Goal: Task Accomplishment & Management: Manage account settings

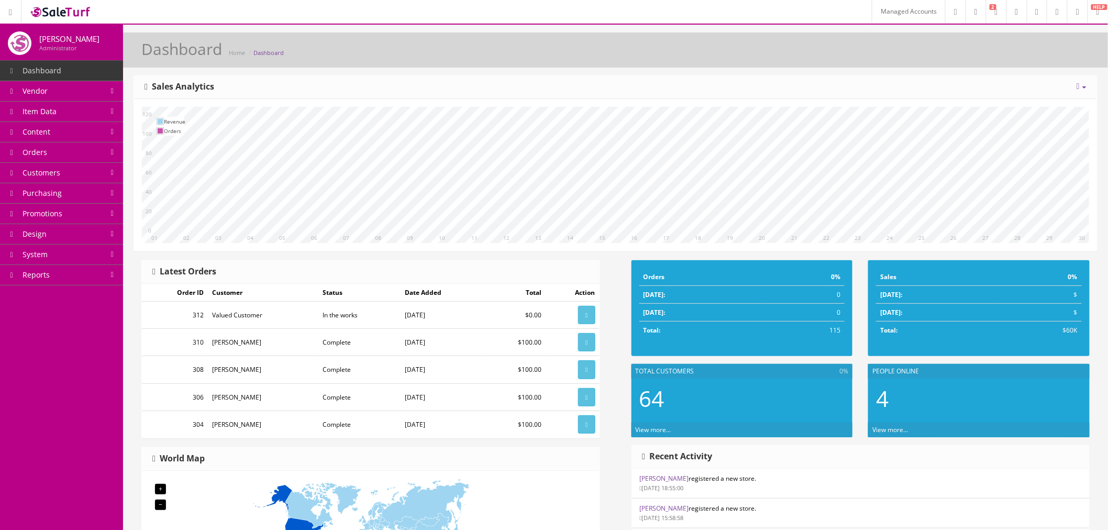
click at [872, 8] on link "Managed Accounts" at bounding box center [908, 11] width 73 height 23
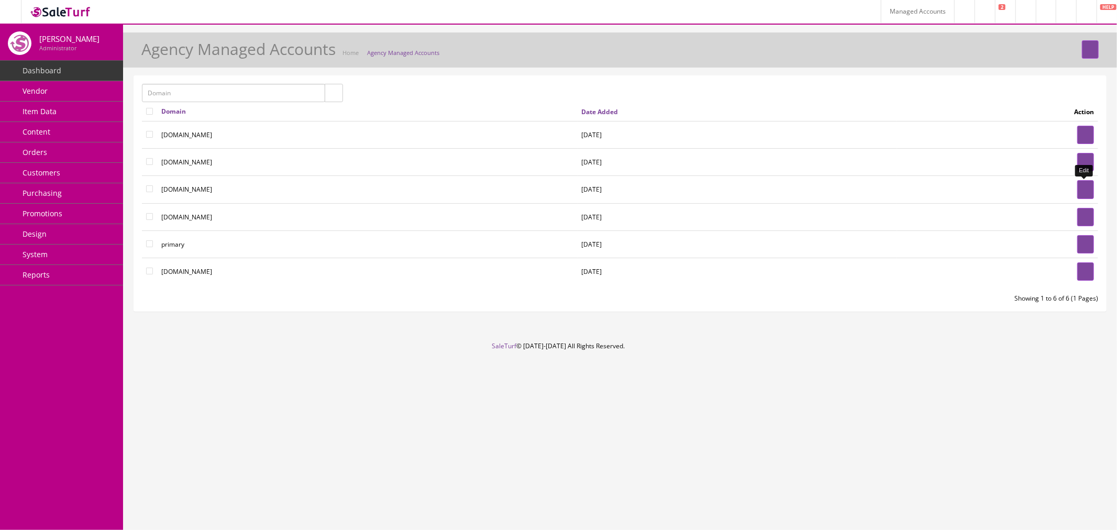
click at [1093, 191] on link at bounding box center [1085, 189] width 17 height 18
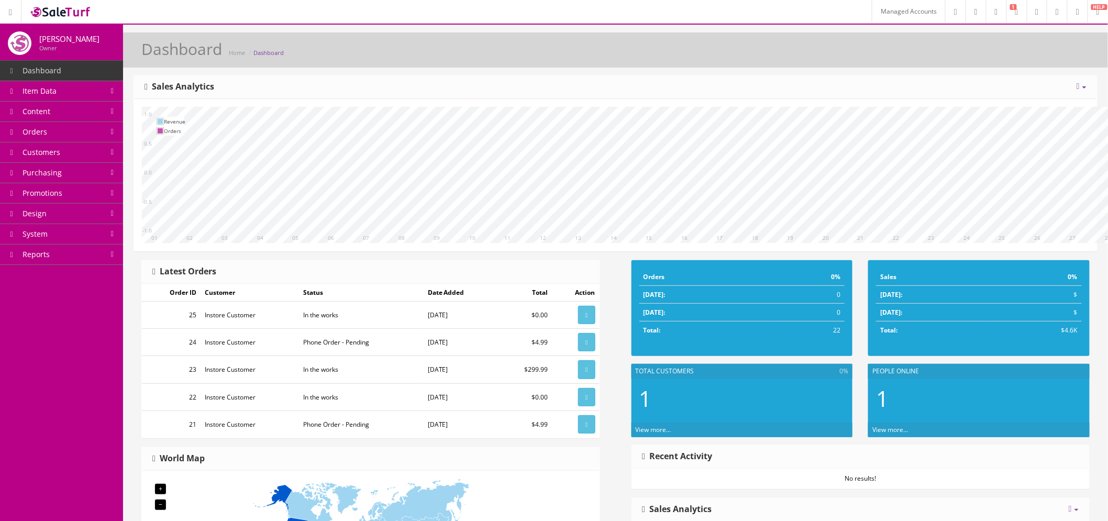
click at [1051, 17] on link at bounding box center [1057, 11] width 20 height 23
click at [1041, 46] on link "SaleTurf Demo" at bounding box center [1014, 45] width 105 height 12
click at [77, 220] on link "Design" at bounding box center [61, 214] width 123 height 20
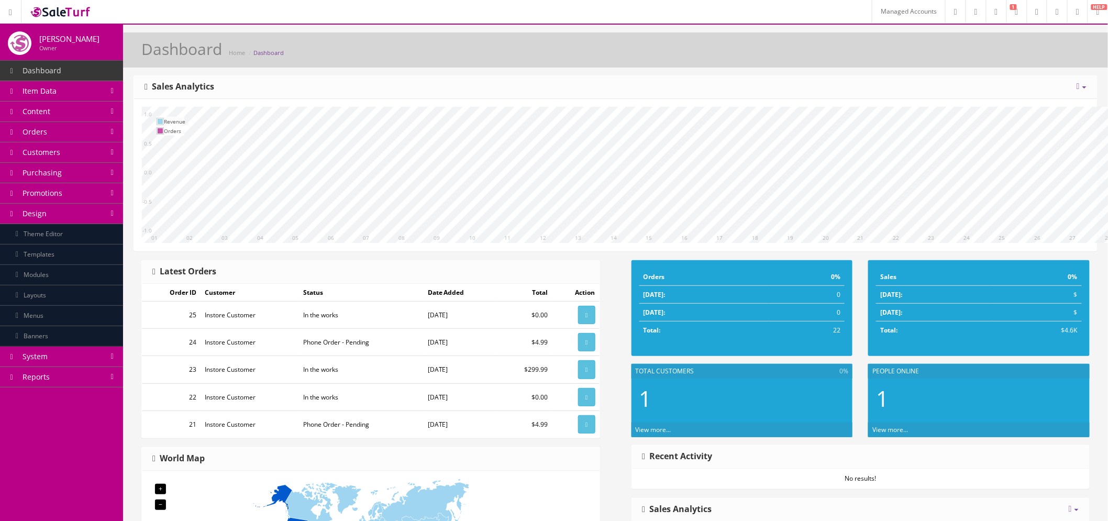
click at [90, 234] on link "Theme Editor" at bounding box center [61, 234] width 123 height 20
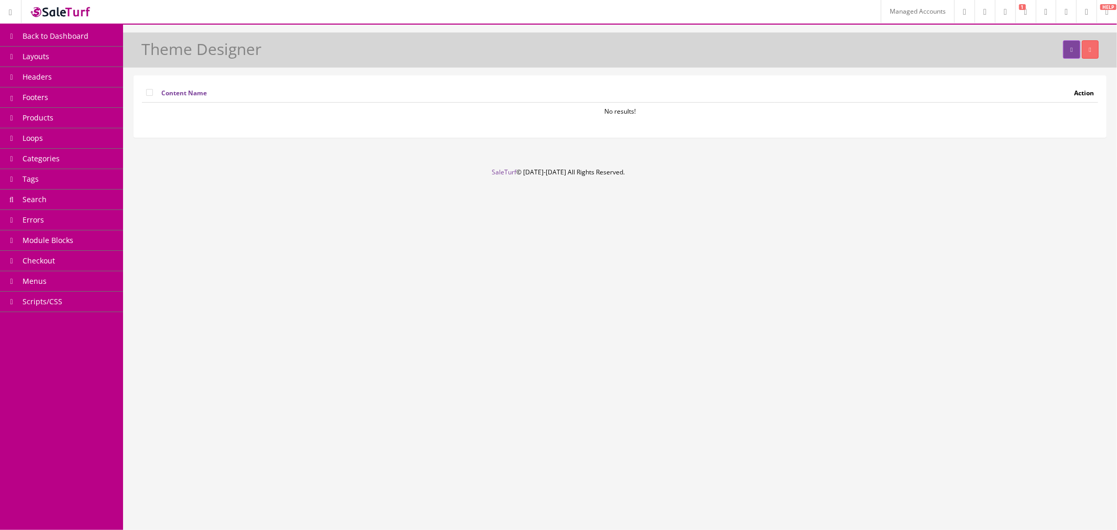
click at [76, 63] on link "Layouts" at bounding box center [61, 57] width 123 height 20
click at [72, 135] on link "Loops" at bounding box center [61, 138] width 123 height 20
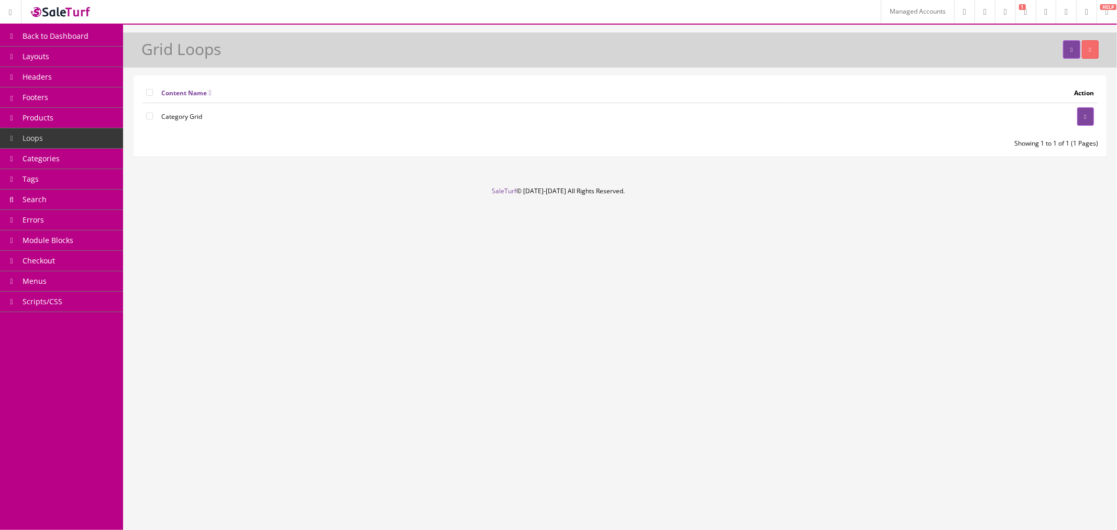
click at [94, 118] on link "Products" at bounding box center [61, 118] width 123 height 20
drag, startPoint x: 18, startPoint y: 14, endPoint x: 48, endPoint y: 6, distance: 30.9
click at [87, 226] on link "Errors" at bounding box center [61, 220] width 123 height 20
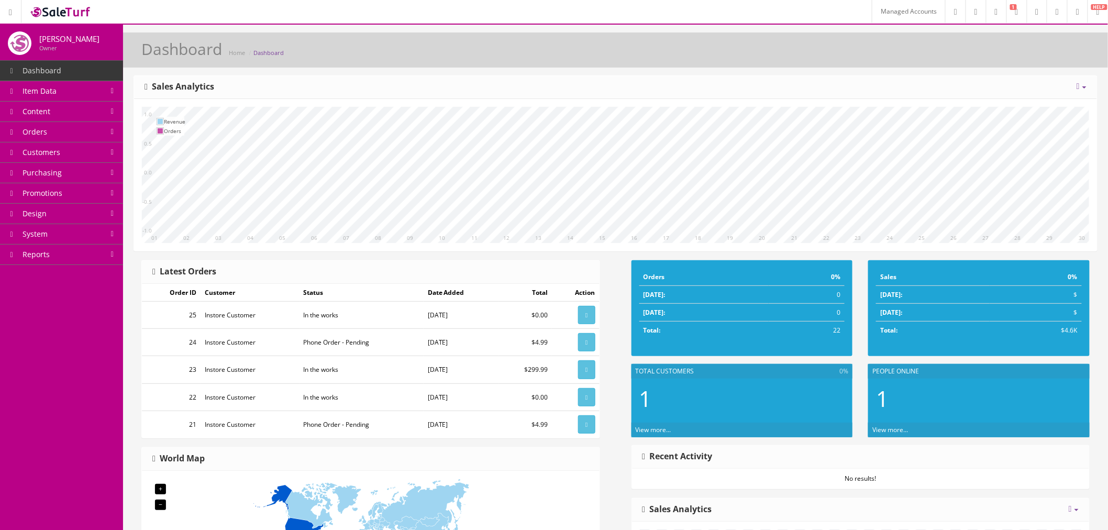
click at [51, 90] on span "Item Data" at bounding box center [40, 91] width 34 height 10
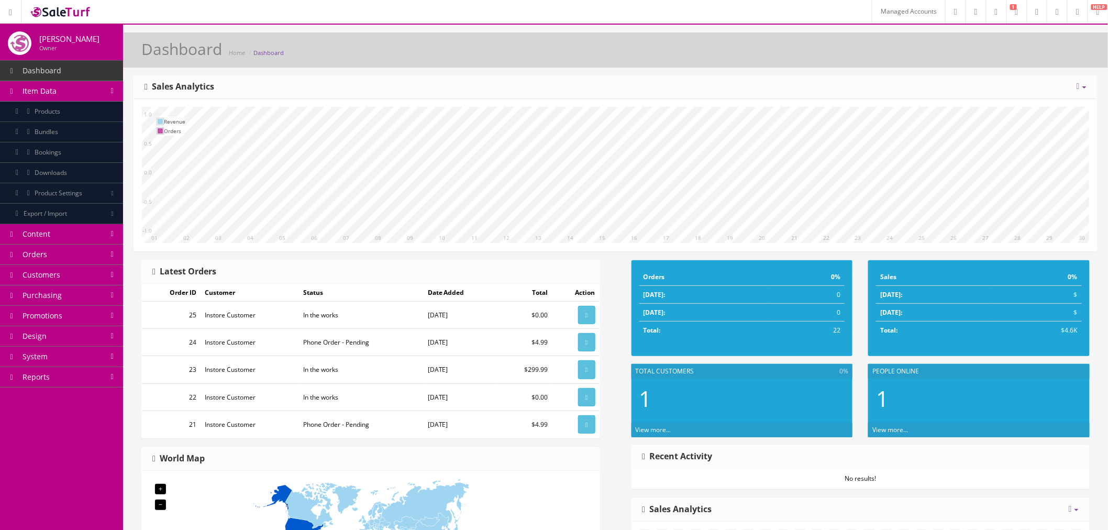
click at [60, 107] on span "Products" at bounding box center [48, 111] width 26 height 9
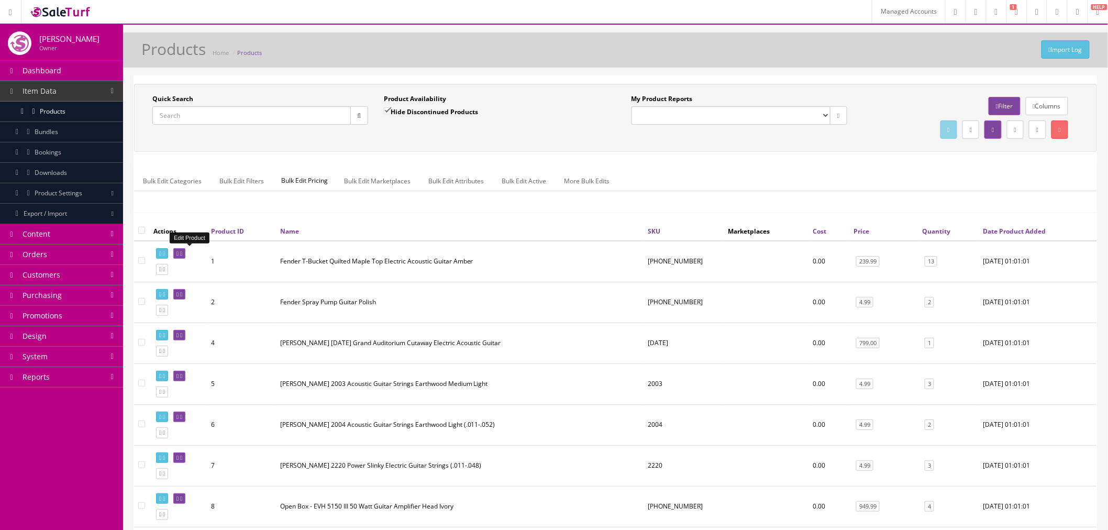
click at [182, 253] on icon at bounding box center [181, 254] width 2 height 6
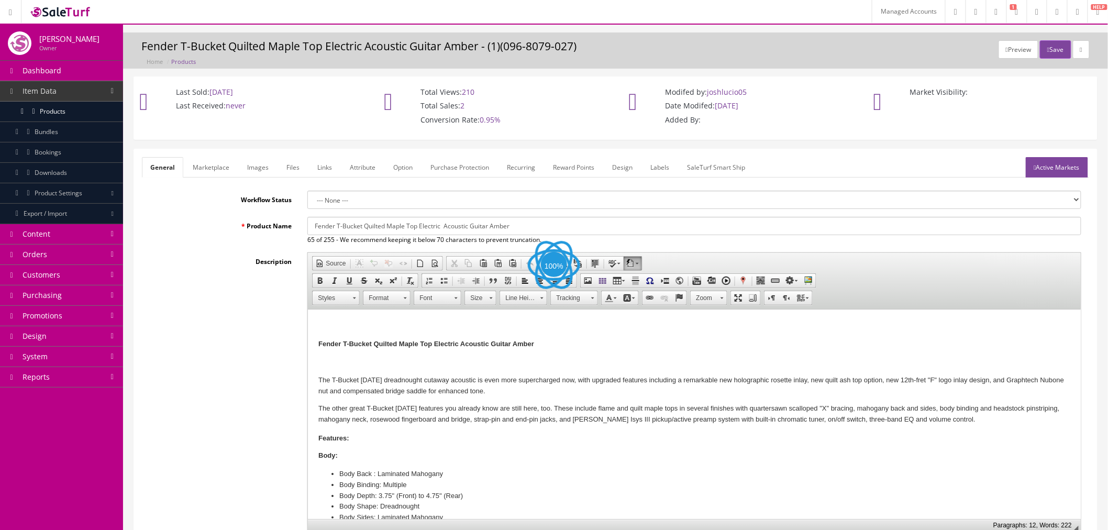
click at [620, 174] on link "Design" at bounding box center [622, 167] width 37 height 20
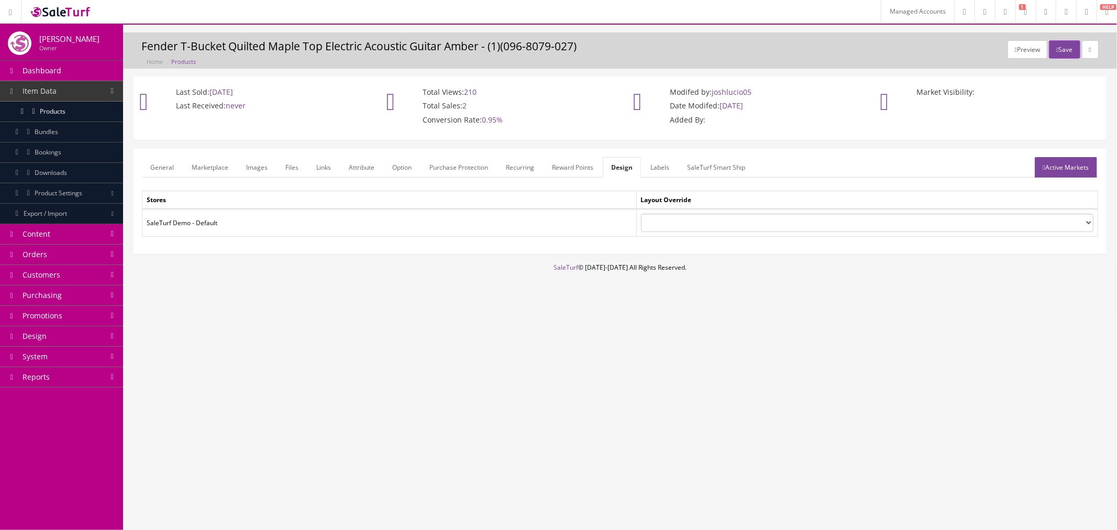
click at [682, 222] on select "Account Affiliate Blog List Category Checkout Compare Contact Default Home Info…" at bounding box center [867, 223] width 453 height 18
click at [641, 214] on select "Account Affiliate Blog List Category Checkout Compare Contact Default Home Info…" at bounding box center [867, 223] width 453 height 18
click at [689, 227] on select "Account Affiliate Blog List Category Checkout Compare Contact Default Home Info…" at bounding box center [867, 223] width 453 height 18
click at [601, 223] on td "SaleTurf Demo - Default" at bounding box center [389, 223] width 494 height 28
click at [818, 160] on ul "General Marketplace Images Files Links Attribute Option Purchase Protection Rec…" at bounding box center [620, 167] width 956 height 20
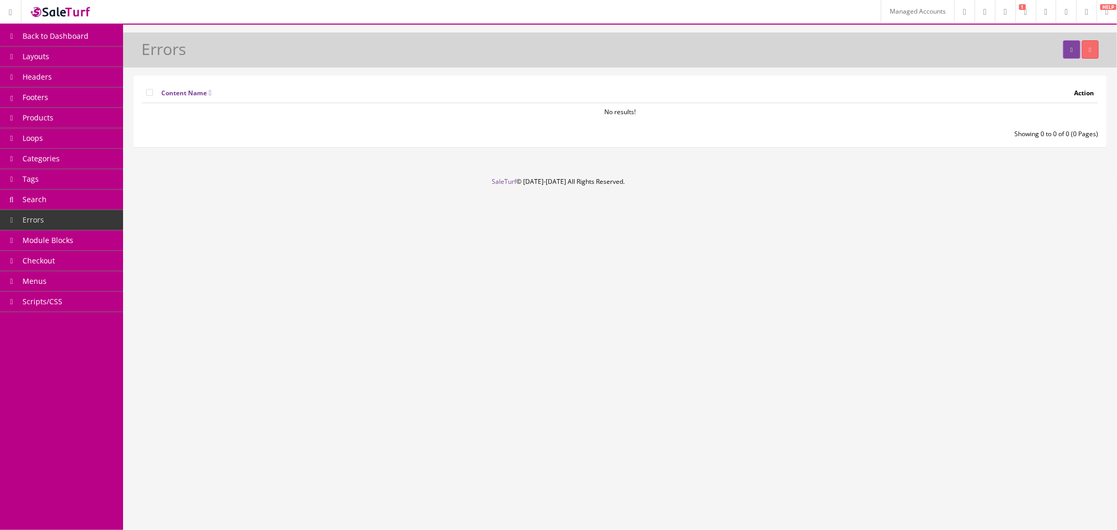
click at [101, 248] on link "Module Blocks" at bounding box center [61, 240] width 123 height 20
click at [40, 241] on span "Module Blocks" at bounding box center [48, 240] width 51 height 10
click at [56, 227] on link "Errors" at bounding box center [61, 220] width 123 height 20
click at [881, 13] on link "Managed Accounts" at bounding box center [917, 11] width 73 height 23
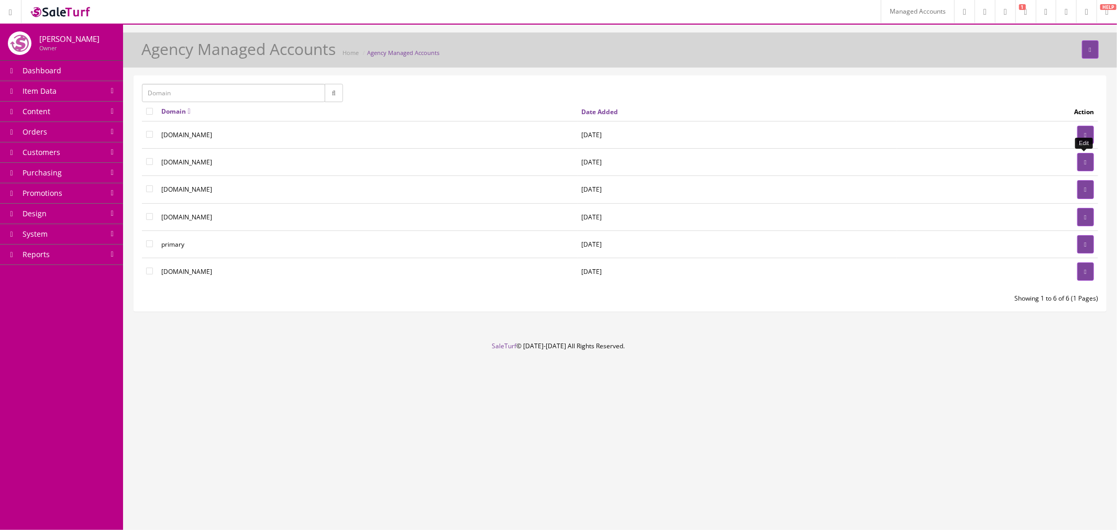
click at [1080, 161] on link at bounding box center [1085, 162] width 17 height 18
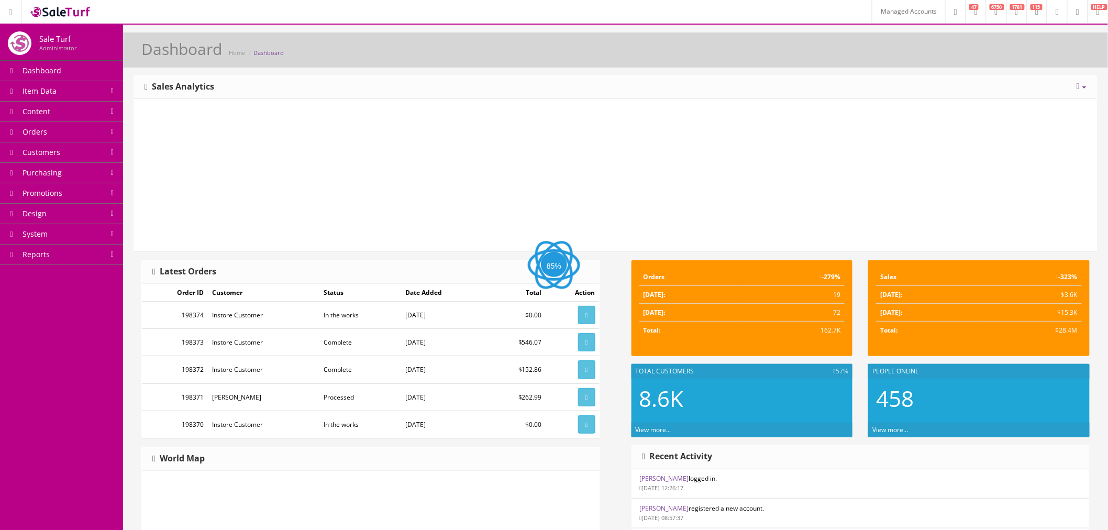
click at [81, 95] on link "Item Data" at bounding box center [61, 91] width 123 height 20
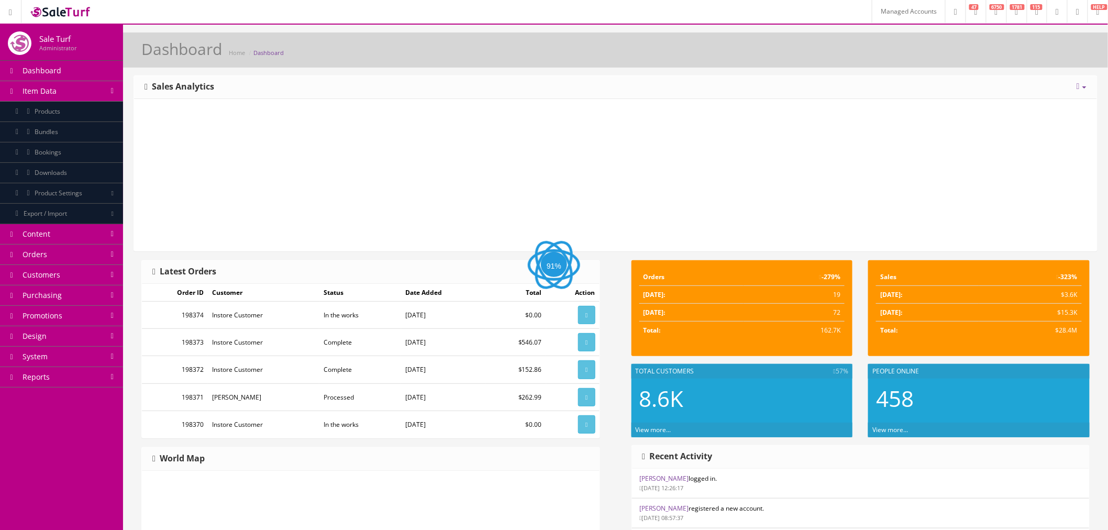
click at [79, 112] on link "Products" at bounding box center [61, 112] width 123 height 20
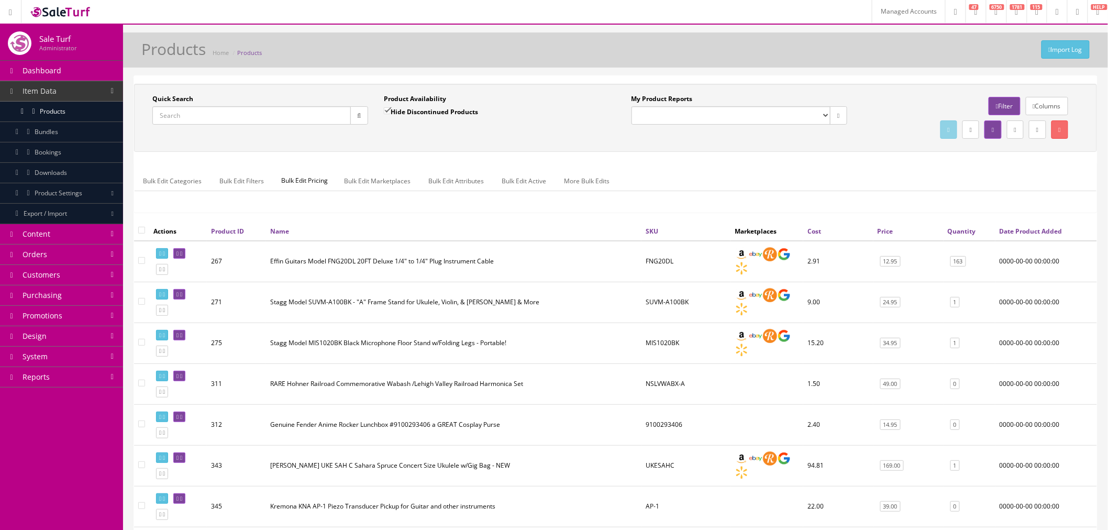
click at [257, 120] on input "Quick Search" at bounding box center [251, 115] width 199 height 18
paste input "DALPG200VSBGC-020070676"
type input "DALPG200VSBGC-020070676"
click at [362, 123] on button "button" at bounding box center [359, 115] width 18 height 18
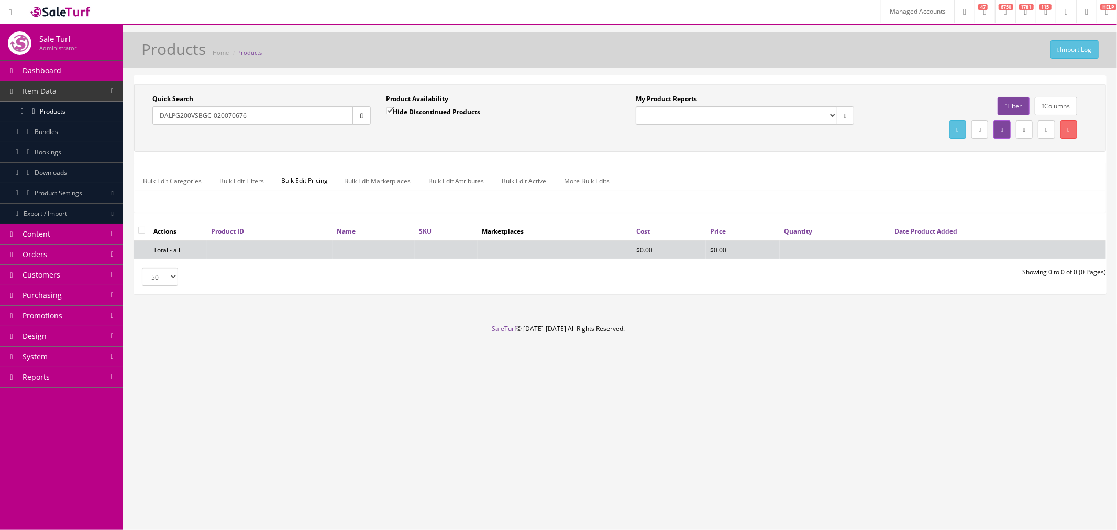
click at [379, 107] on div "Product Availability Hide Discontinued Products Date To" at bounding box center [496, 113] width 234 height 38
click at [389, 110] on input "Hide Discontinued Products" at bounding box center [390, 110] width 7 height 7
checkbox input "false"
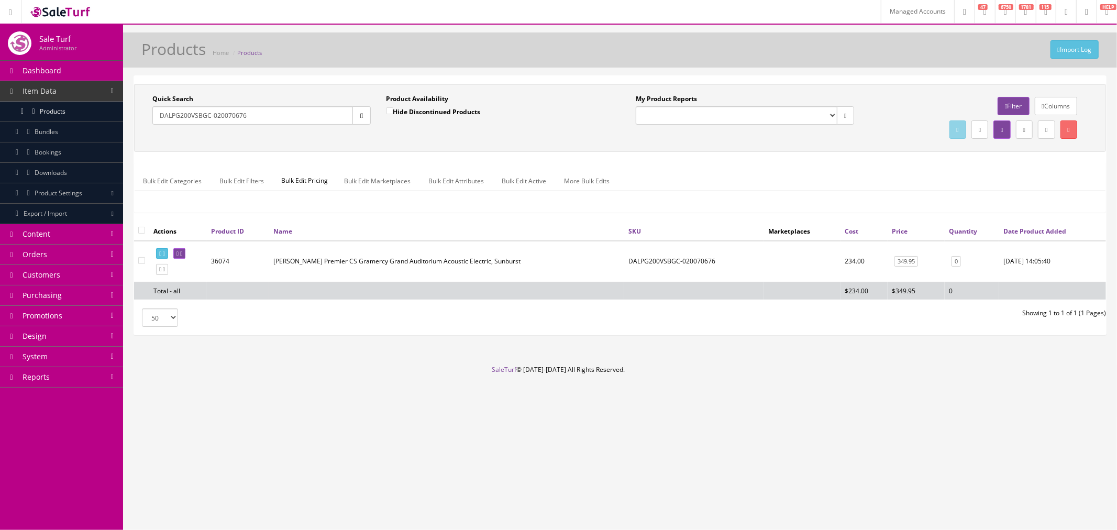
click at [1043, 106] on link "Columns" at bounding box center [1056, 106] width 42 height 18
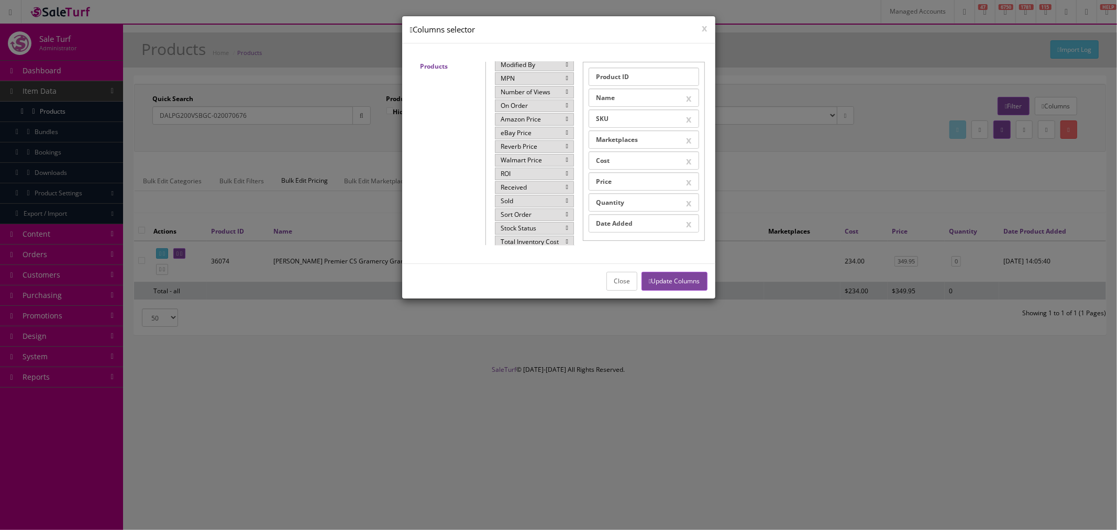
scroll to position [174, 0]
click at [509, 179] on div "Sold" at bounding box center [534, 180] width 79 height 13
click at [663, 277] on button "Update Columns" at bounding box center [674, 281] width 65 height 18
click at [611, 283] on button "Close" at bounding box center [622, 281] width 31 height 18
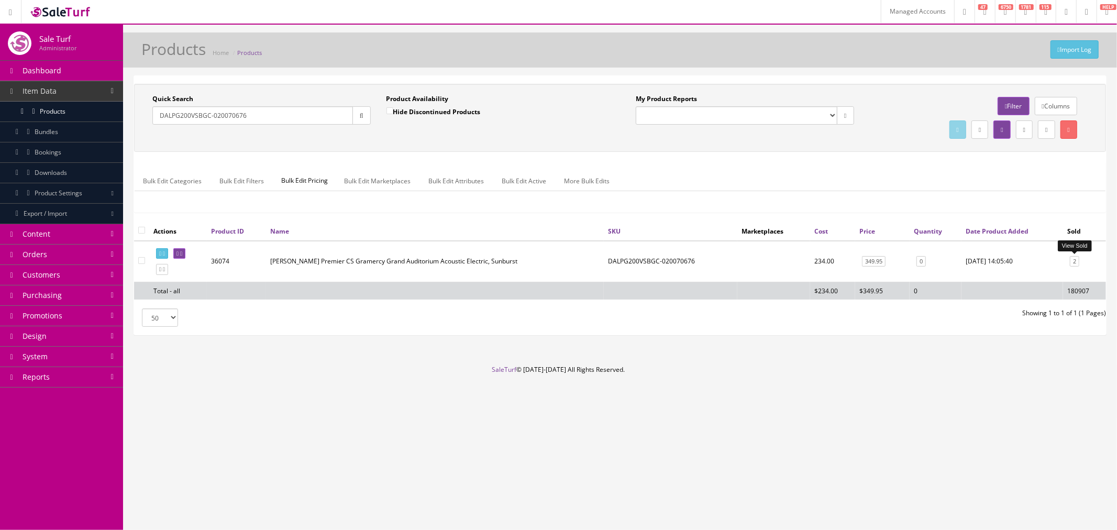
click at [1077, 263] on link "2" at bounding box center [1074, 261] width 9 height 11
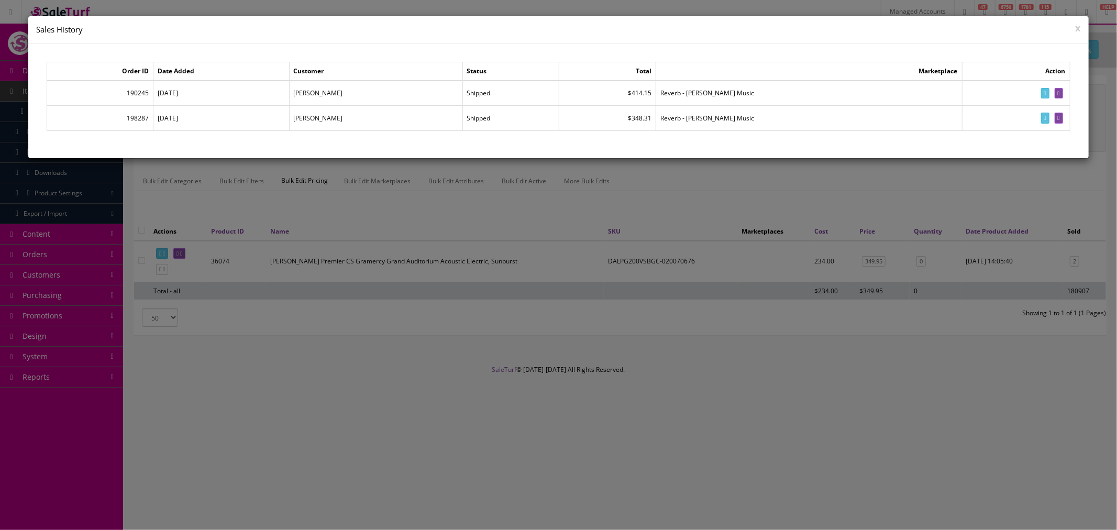
click at [323, 358] on div at bounding box center [558, 265] width 1117 height 530
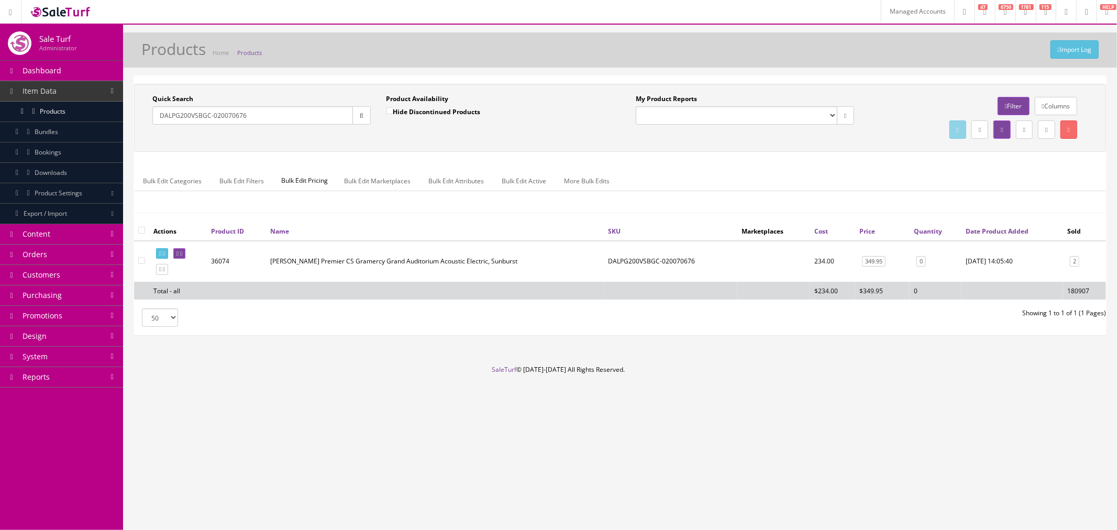
click at [79, 249] on link "Orders" at bounding box center [61, 255] width 123 height 20
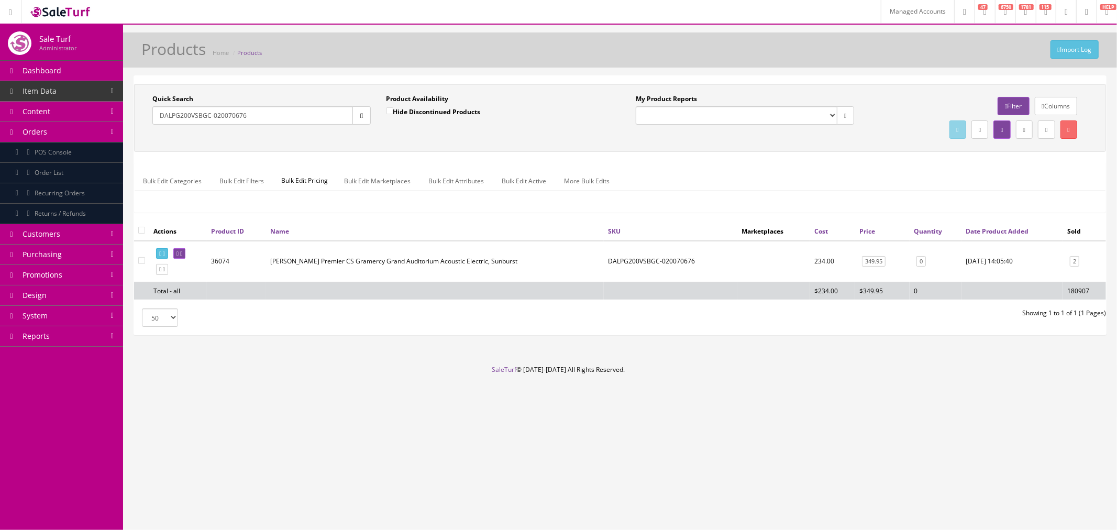
click at [85, 172] on link "Order List" at bounding box center [61, 173] width 123 height 20
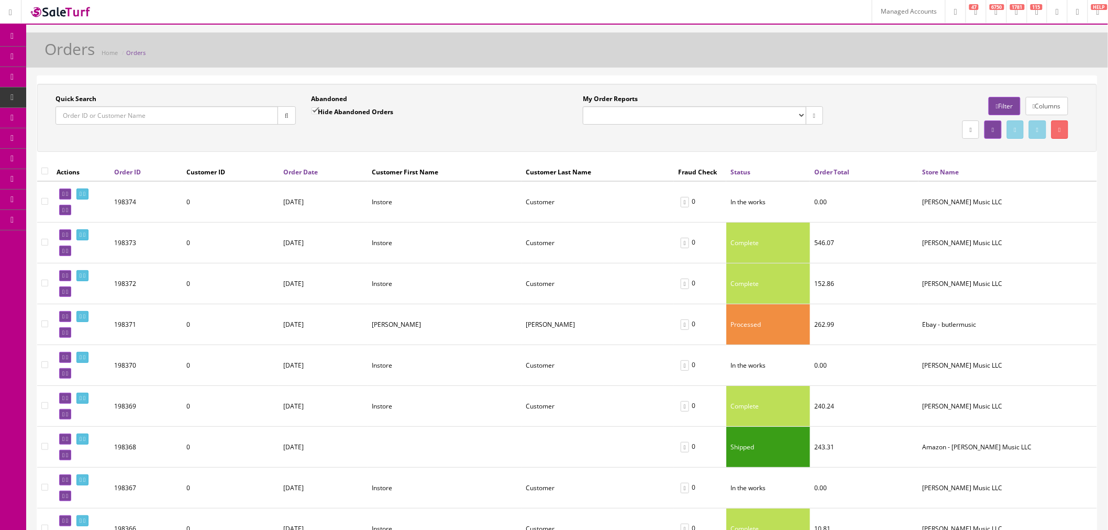
click at [1002, 106] on link "Filter" at bounding box center [1004, 106] width 31 height 18
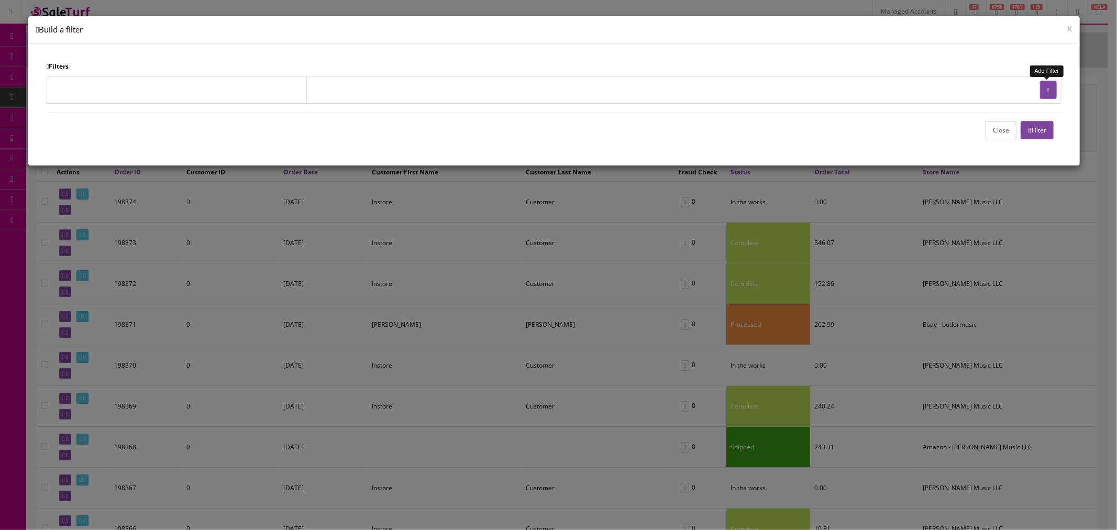
click at [1053, 93] on button "button" at bounding box center [1048, 90] width 17 height 18
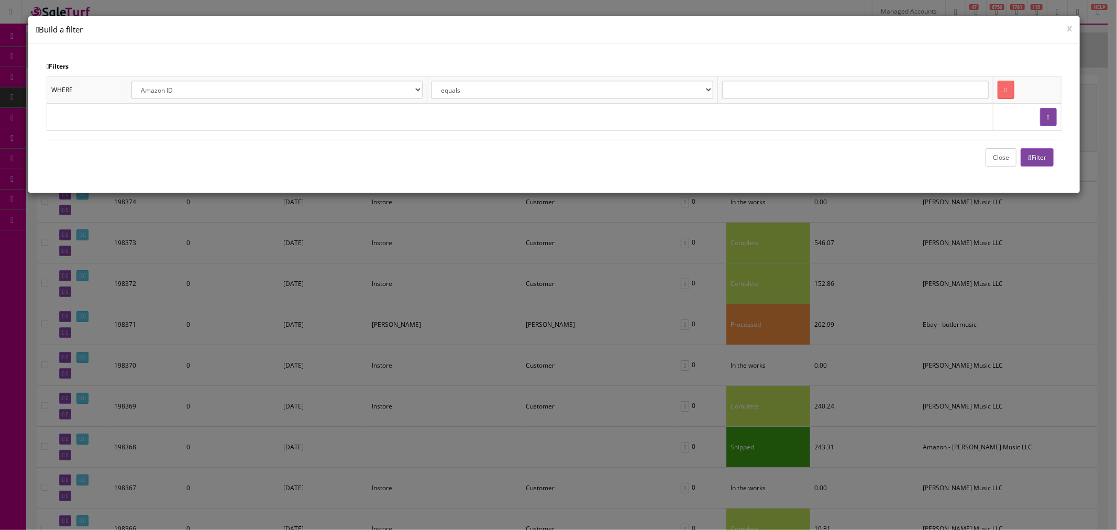
click at [367, 90] on select "Amazon ID eBay ID eBay Record # Order ID Jet ID Reverb ID Walmart ID Customer I…" at bounding box center [276, 90] width 291 height 18
click at [1072, 27] on button "x" at bounding box center [1069, 27] width 5 height 9
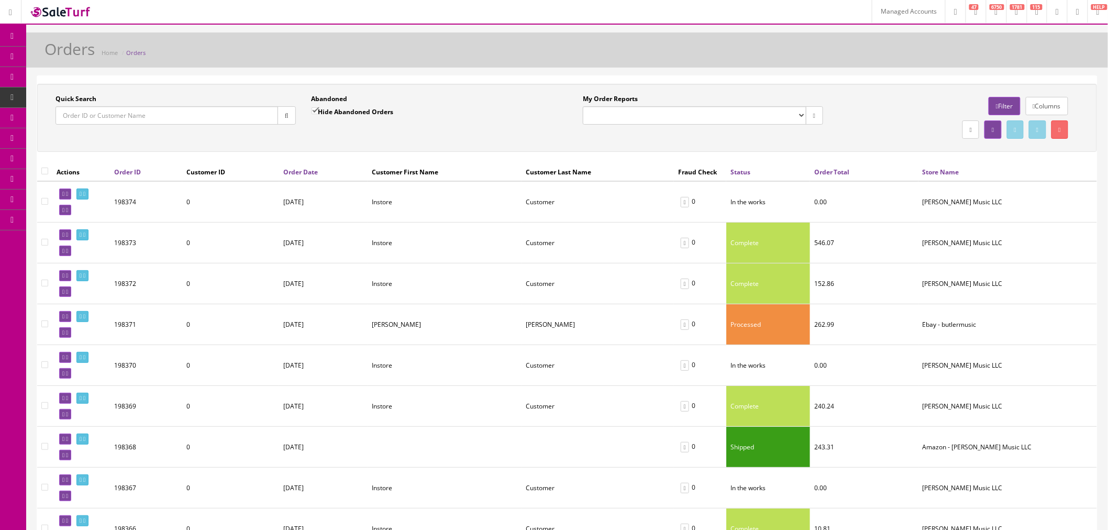
click at [992, 103] on link "Filter" at bounding box center [1004, 106] width 31 height 18
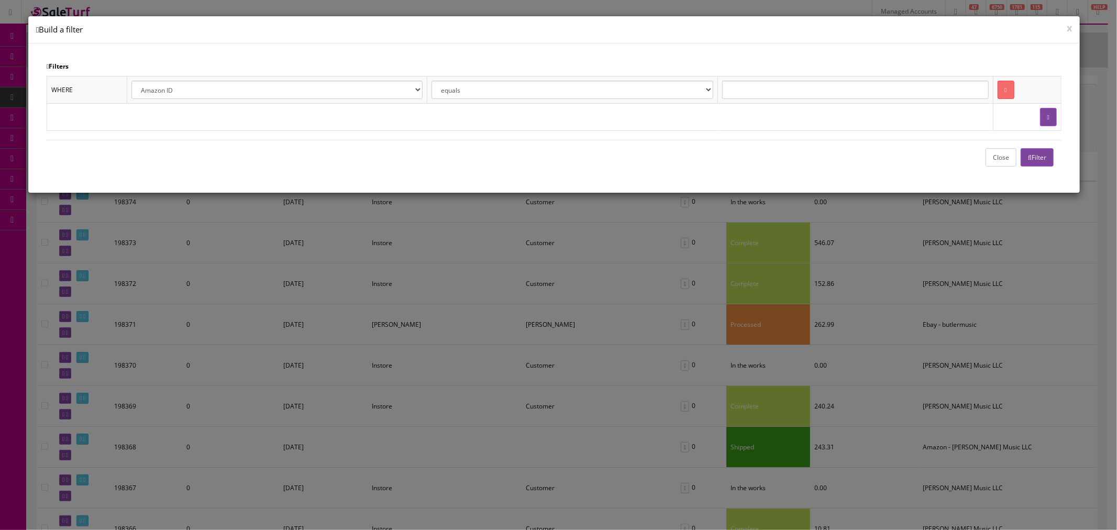
click at [1004, 90] on link at bounding box center [1006, 90] width 17 height 18
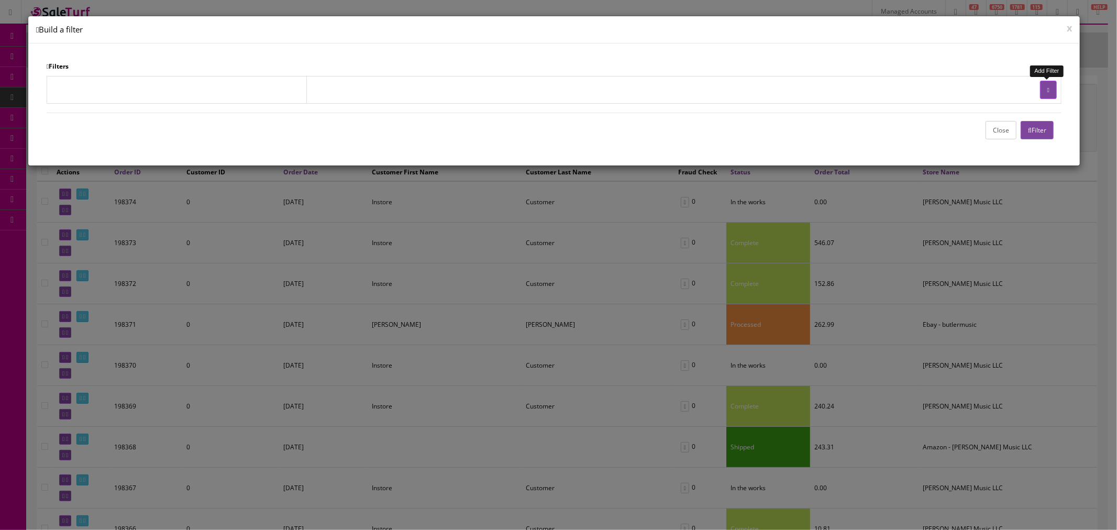
click at [1048, 91] on icon "button" at bounding box center [1049, 90] width 2 height 6
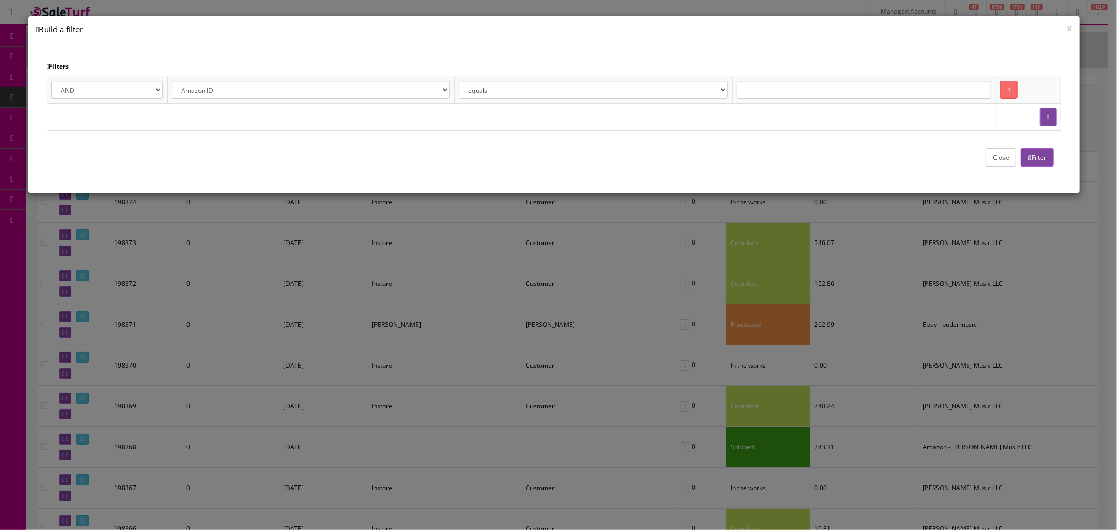
click at [231, 94] on select "Amazon ID eBay ID eBay Record # Order ID Jet ID Reverb ID Walmart ID Customer I…" at bounding box center [311, 90] width 279 height 18
click at [1008, 91] on icon at bounding box center [1009, 90] width 2 height 6
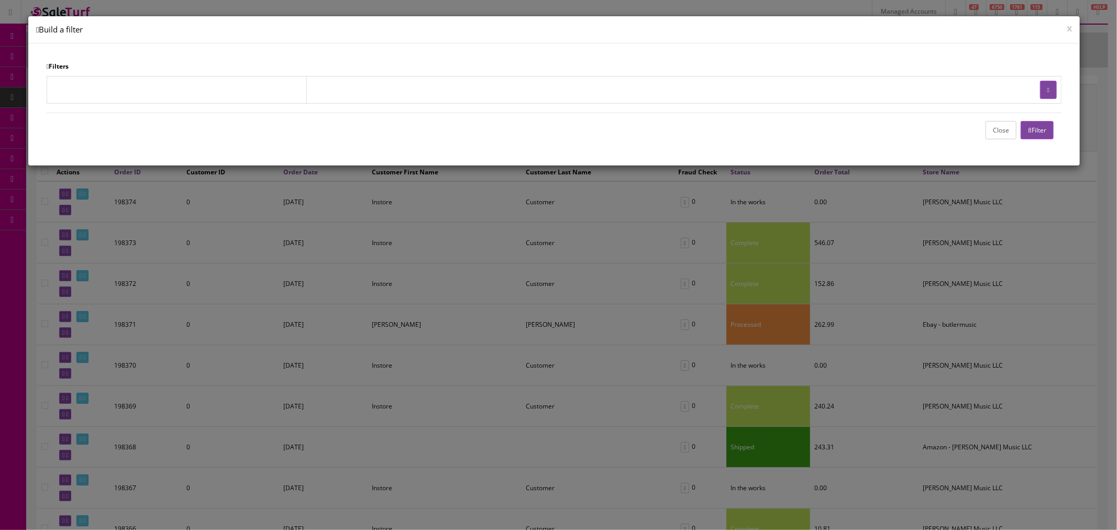
click at [999, 133] on button "Close" at bounding box center [1001, 130] width 31 height 18
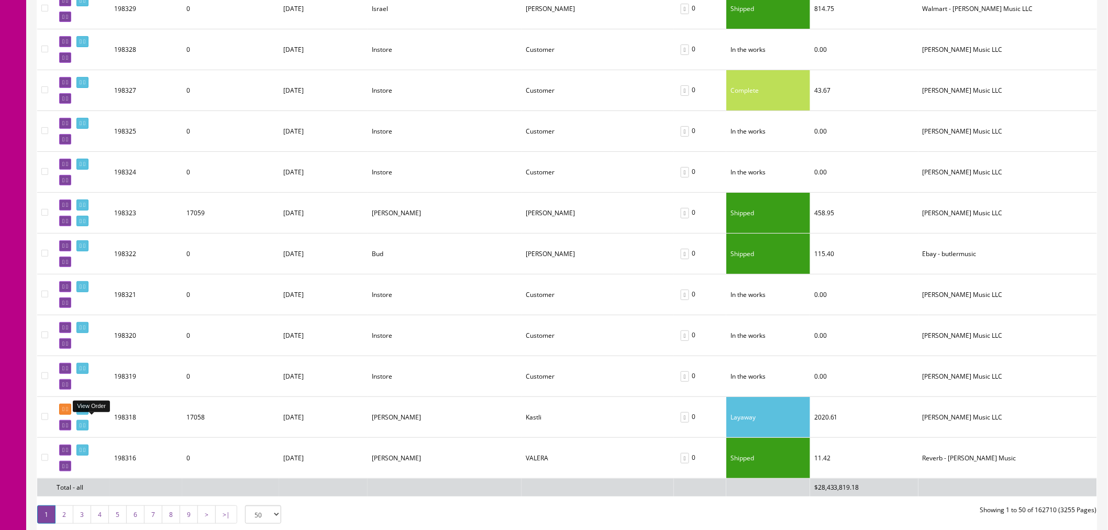
scroll to position [1804, 0]
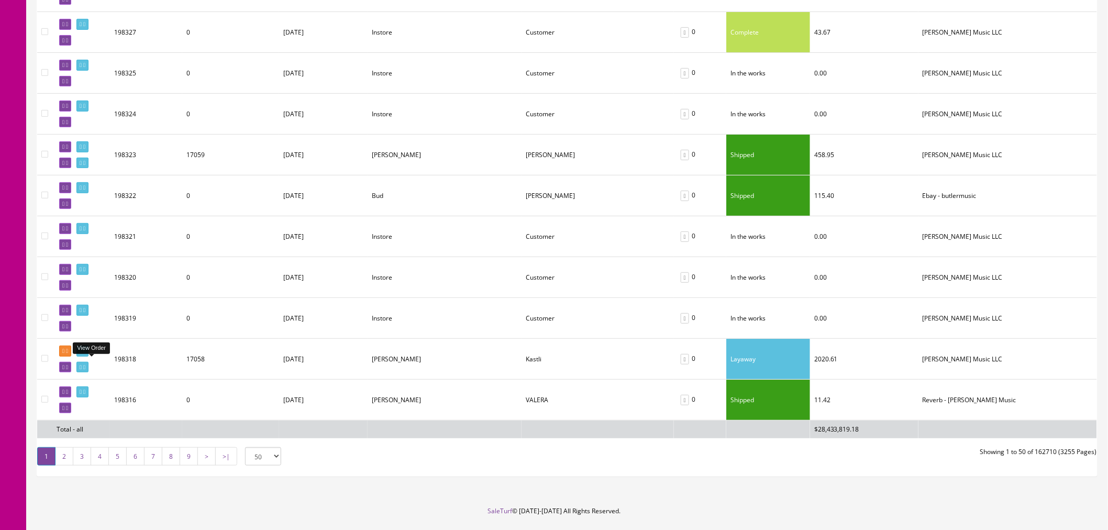
click at [61, 466] on link "2" at bounding box center [64, 456] width 18 height 18
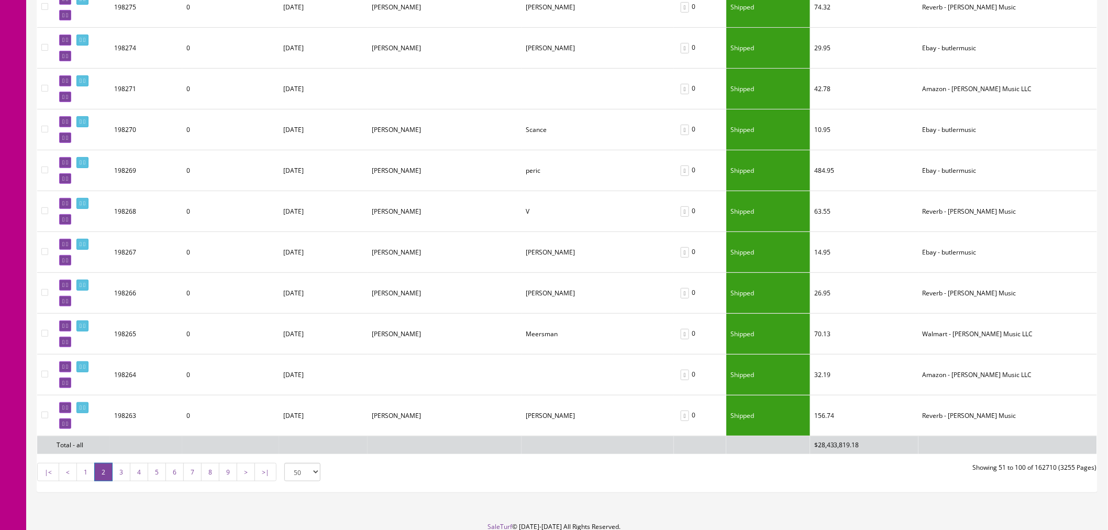
scroll to position [1845, 0]
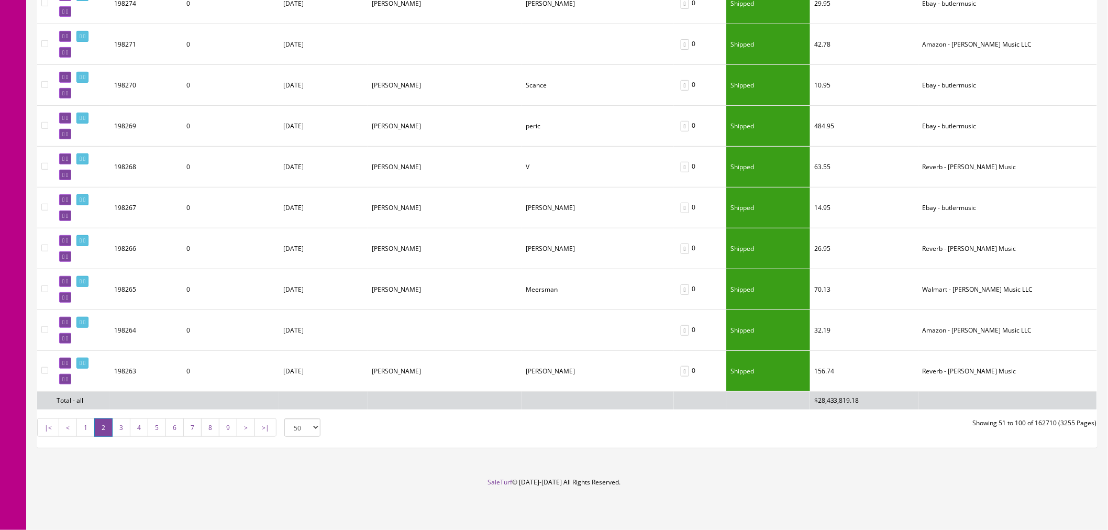
click at [120, 431] on link "3" at bounding box center [121, 427] width 18 height 18
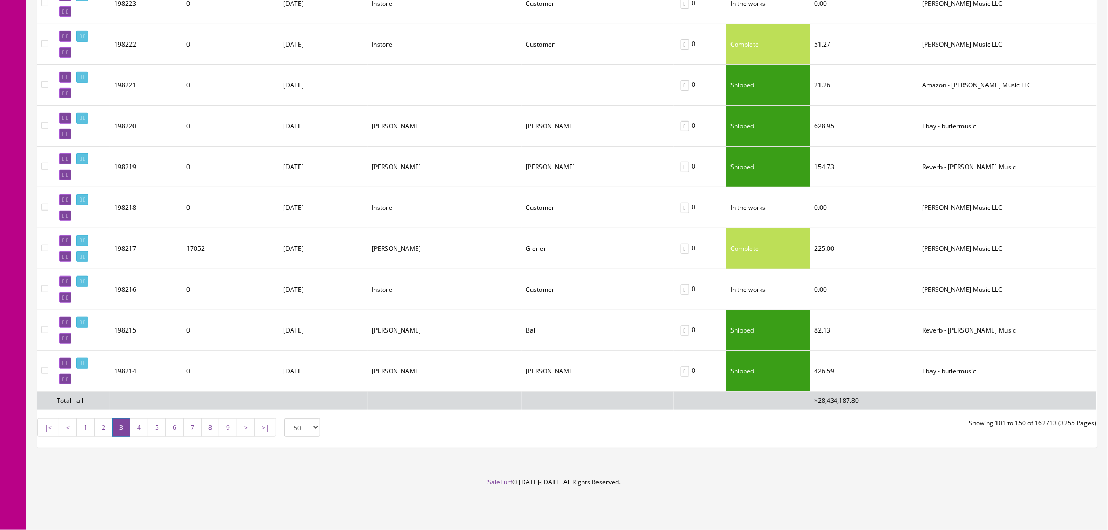
click at [150, 427] on link "5" at bounding box center [157, 427] width 18 height 18
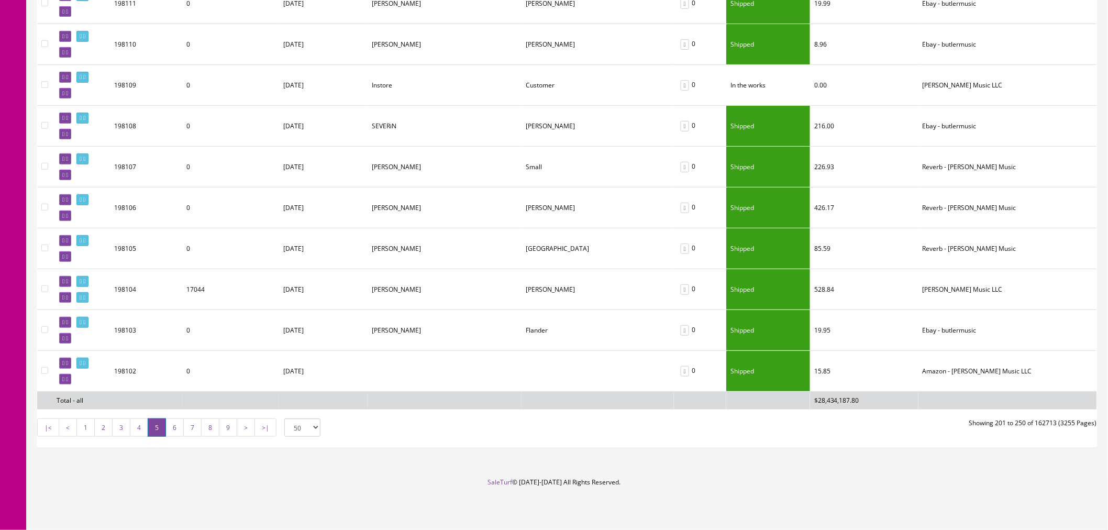
click at [269, 427] on link ">|" at bounding box center [266, 427] width 22 height 18
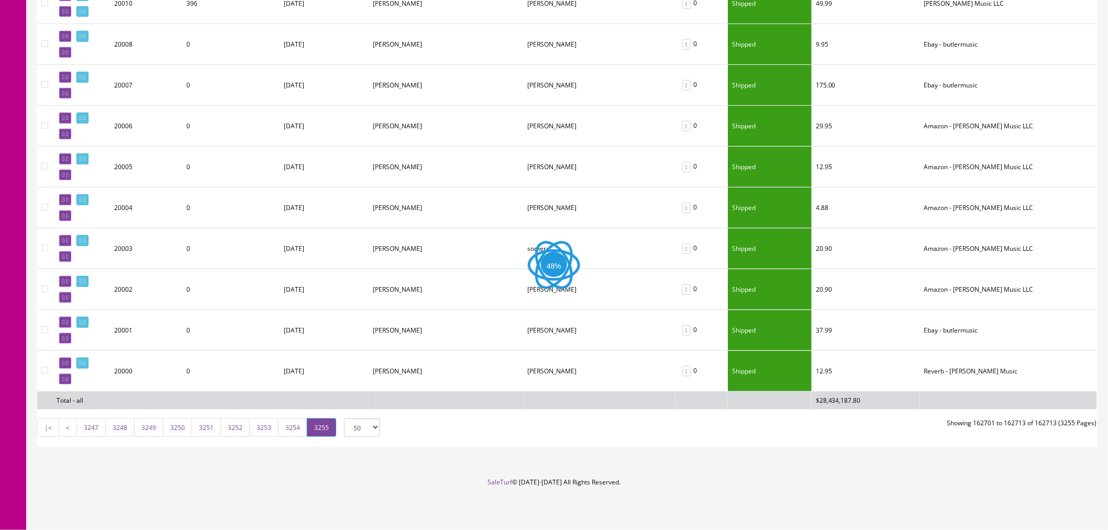
scroll to position [323, 0]
click at [50, 429] on link "|<" at bounding box center [48, 427] width 22 height 18
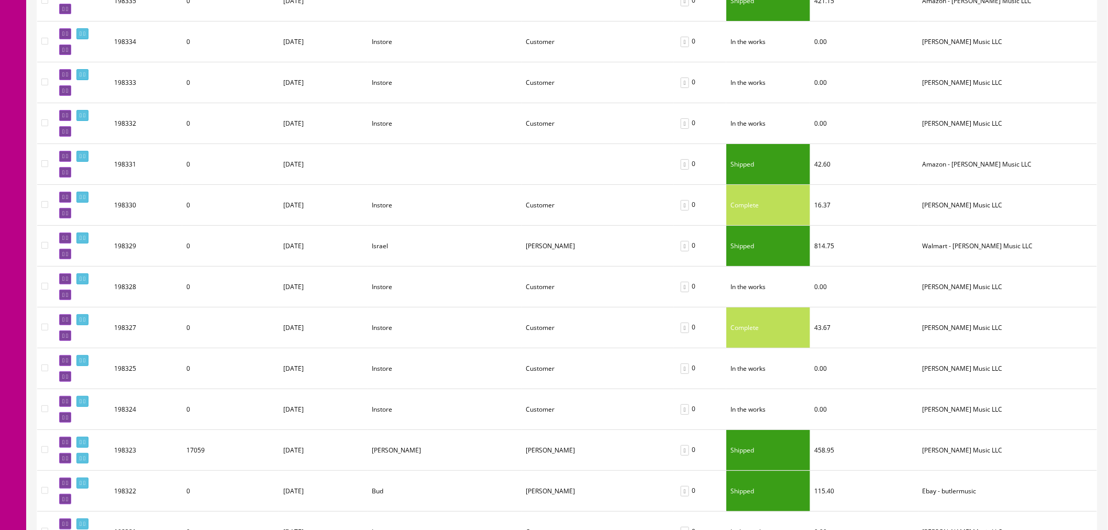
scroll to position [1836, 0]
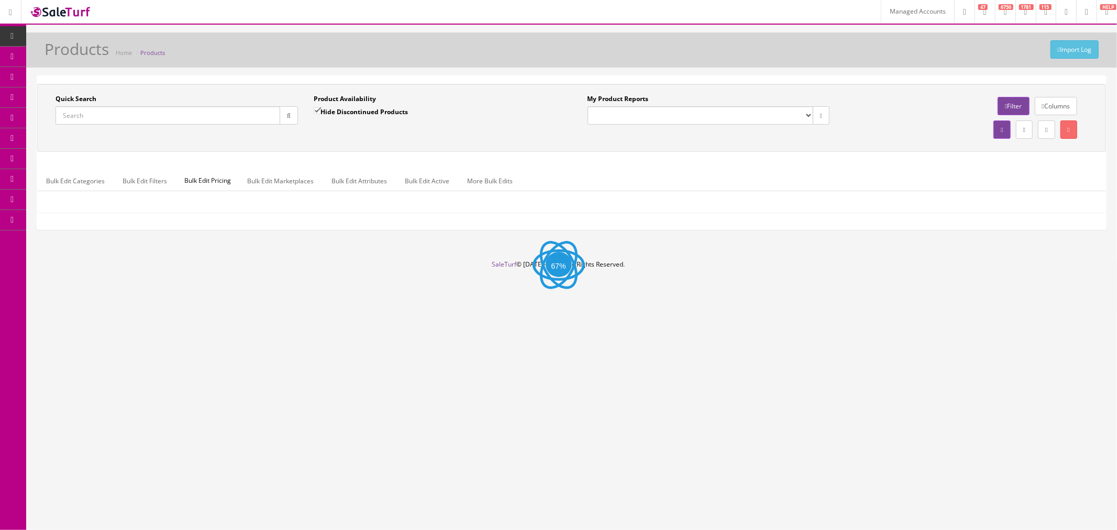
click at [241, 113] on input "Quick Search" at bounding box center [168, 115] width 225 height 18
paste input "36074"
type input "36074"
click at [297, 114] on button "button" at bounding box center [289, 115] width 18 height 18
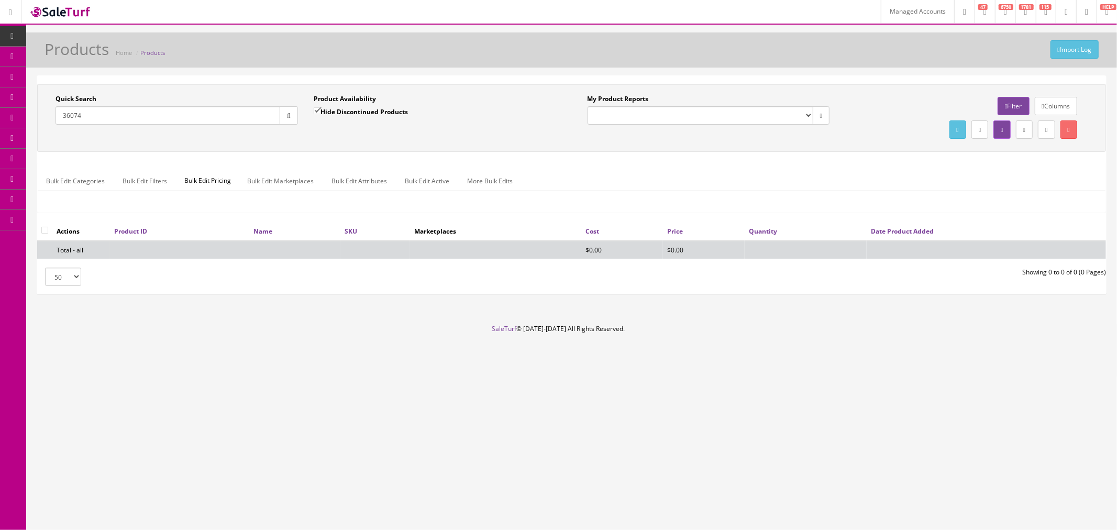
click at [319, 113] on input "Hide Discontinued Products" at bounding box center [317, 110] width 7 height 7
checkbox input "false"
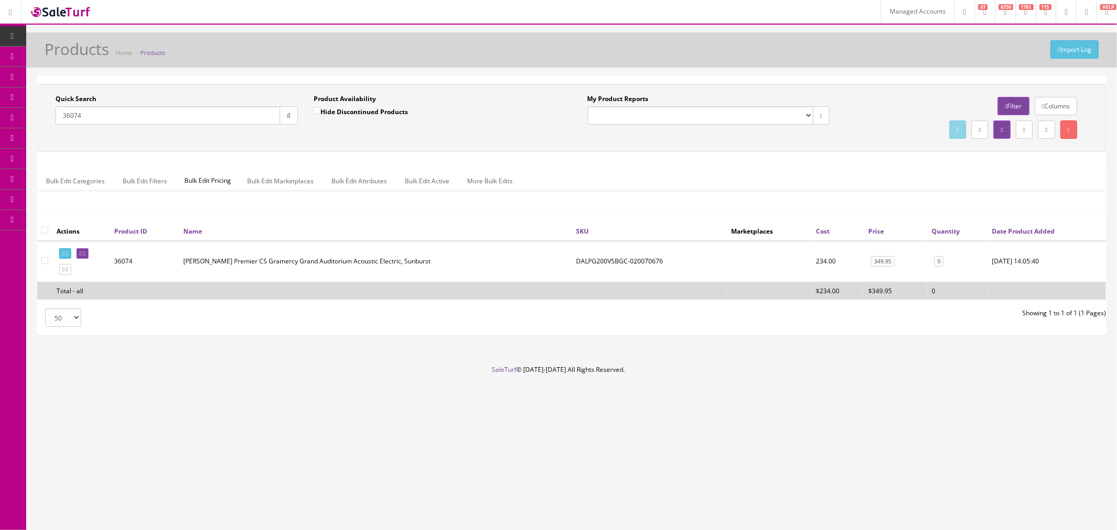
click at [1053, 111] on link "Columns" at bounding box center [1056, 106] width 42 height 18
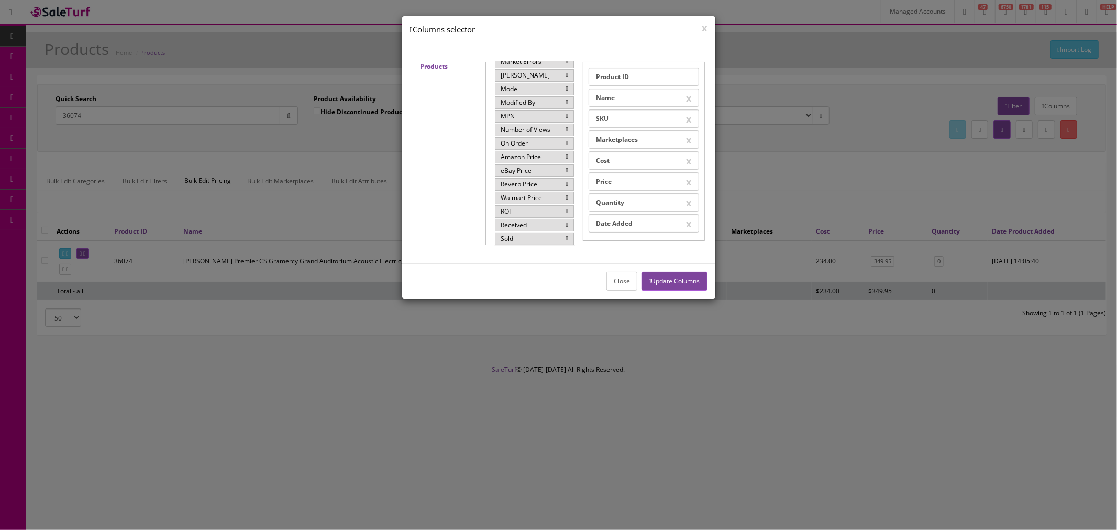
scroll to position [174, 0]
click at [533, 184] on div "Sold" at bounding box center [534, 180] width 79 height 13
click at [661, 274] on button "Update Columns" at bounding box center [674, 281] width 65 height 18
click at [611, 280] on button "Close" at bounding box center [622, 281] width 31 height 18
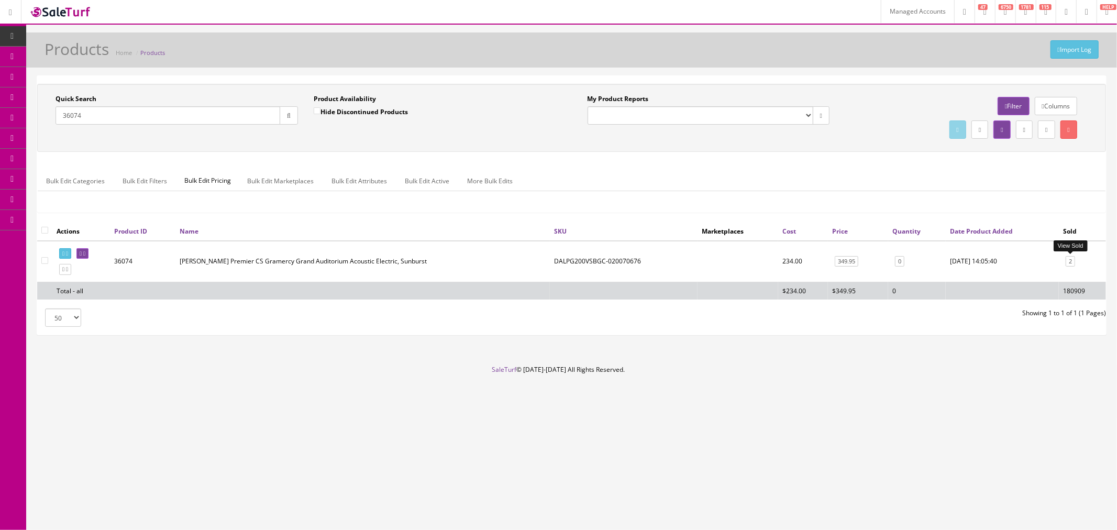
click at [1070, 262] on link "2" at bounding box center [1070, 261] width 9 height 11
